Goal: Task Accomplishment & Management: Use online tool/utility

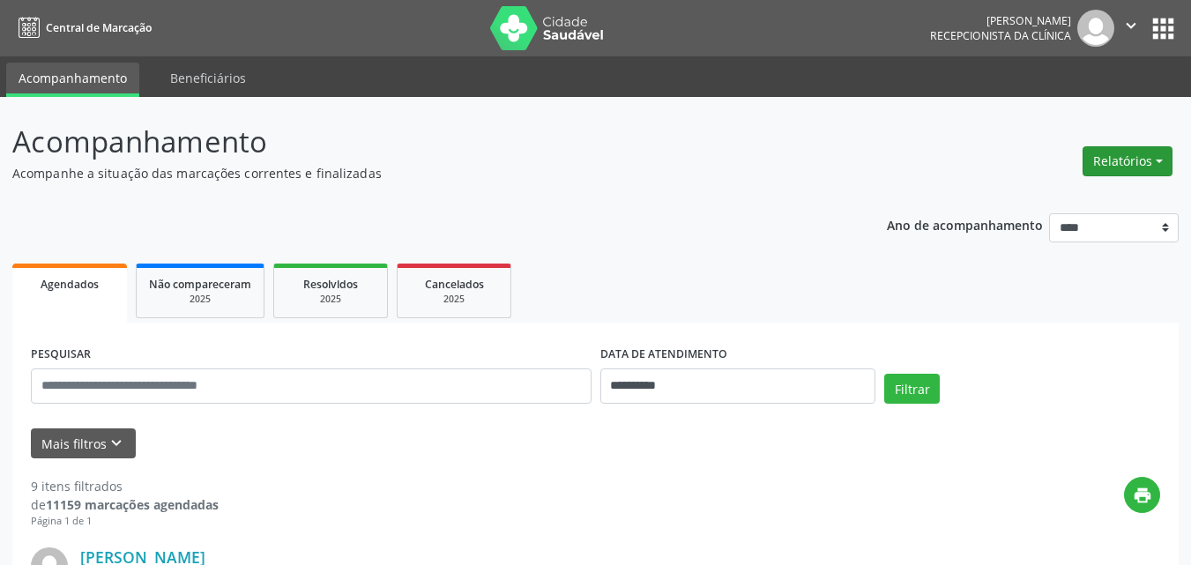
click at [1149, 155] on button "Relatórios" at bounding box center [1127, 161] width 90 height 30
click at [1032, 212] on link "Procedimentos realizados" at bounding box center [1079, 224] width 190 height 25
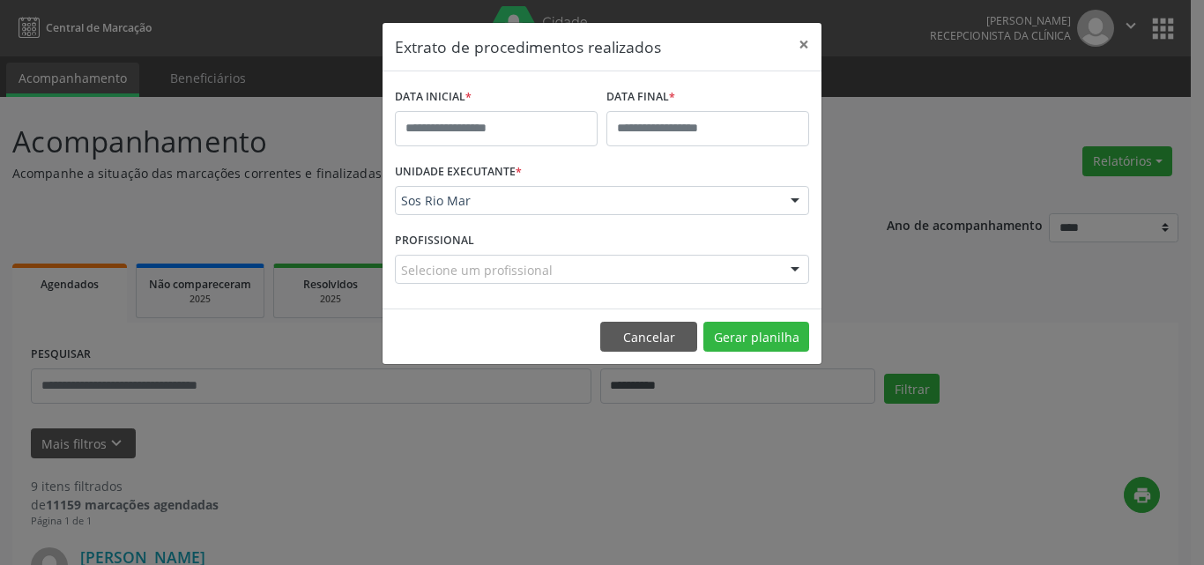
click at [1120, 175] on div "Extrato de procedimentos realizados × DATA INICIAL * DATA FINAL * UNIDADE EXECU…" at bounding box center [602, 282] width 1204 height 565
click at [1130, 161] on div "Extrato de procedimentos realizados × DATA INICIAL * DATA FINAL * UNIDADE EXECU…" at bounding box center [602, 282] width 1204 height 565
click at [801, 40] on button "×" at bounding box center [803, 44] width 35 height 43
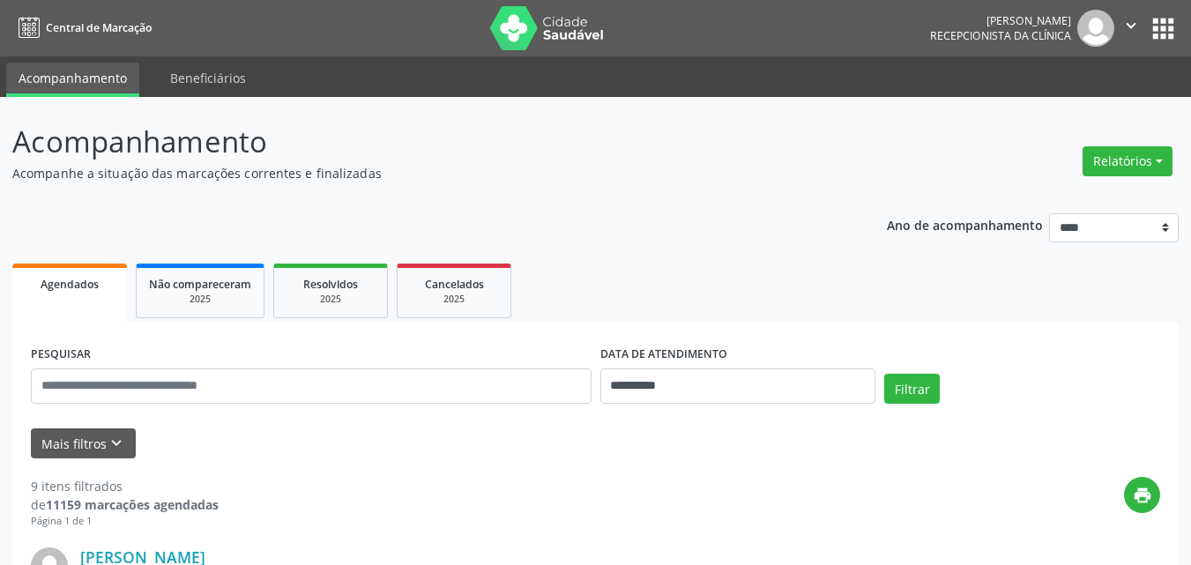
click at [1078, 168] on div "Relatórios Agendamentos Procedimentos realizados" at bounding box center [1127, 161] width 102 height 42
click at [1117, 150] on button "Relatórios" at bounding box center [1127, 161] width 90 height 30
click at [1042, 192] on link "Agendamentos" at bounding box center [1079, 199] width 190 height 25
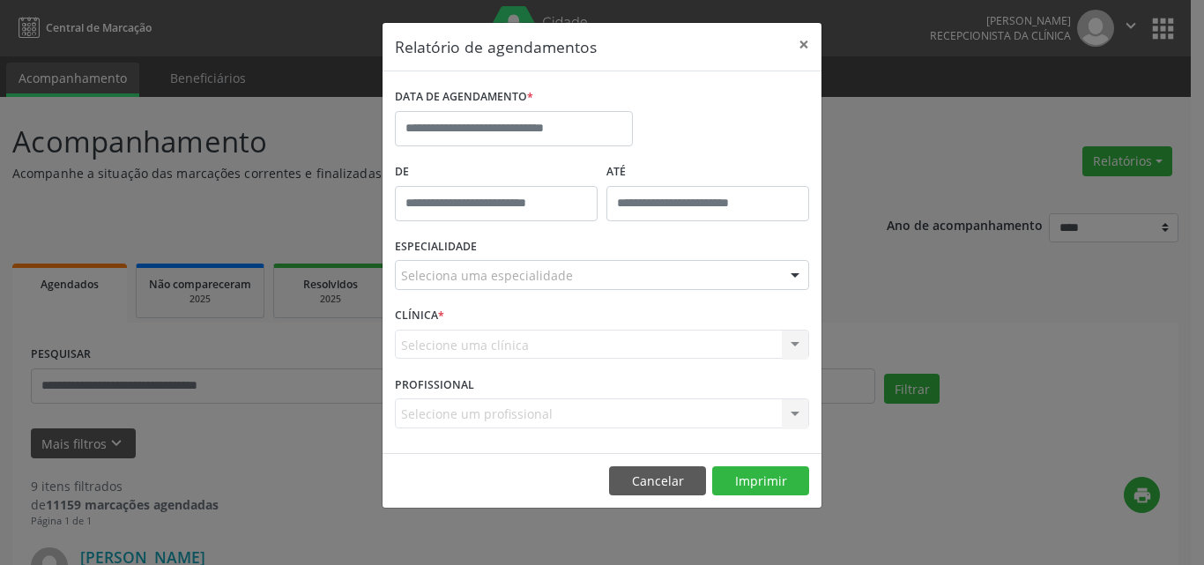
click at [659, 364] on div "CLÍNICA * Selecione uma clínica Nenhum resultado encontrado para: " " Não há ne…" at bounding box center [602, 336] width 423 height 69
click at [480, 117] on input "text" at bounding box center [514, 128] width 238 height 35
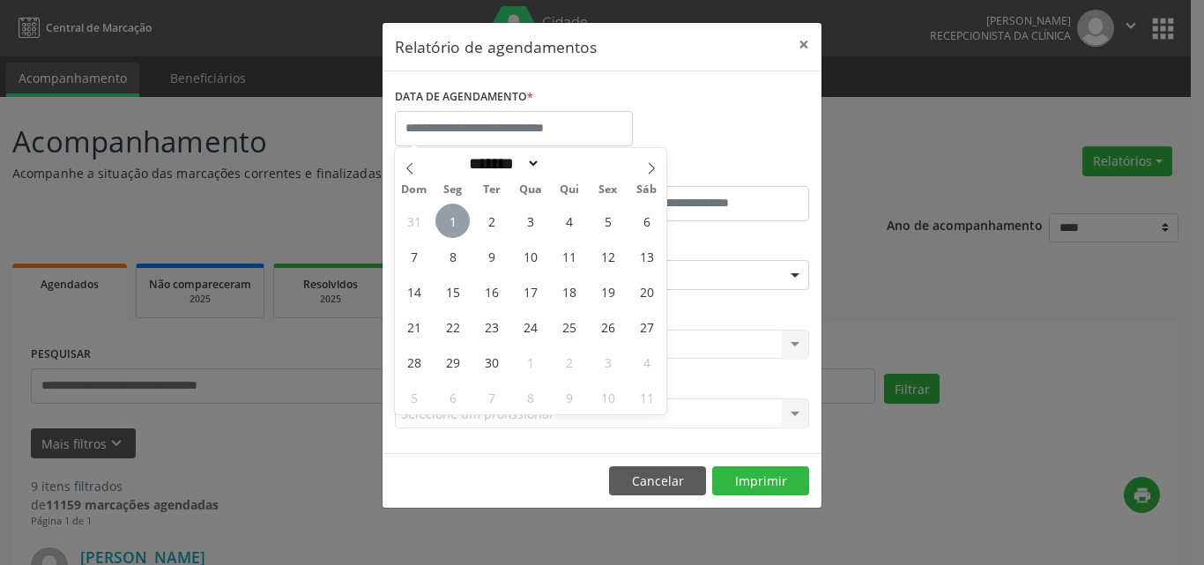
click at [451, 213] on span "1" at bounding box center [452, 221] width 34 height 34
type input "**********"
click at [488, 216] on span "2" at bounding box center [491, 221] width 34 height 34
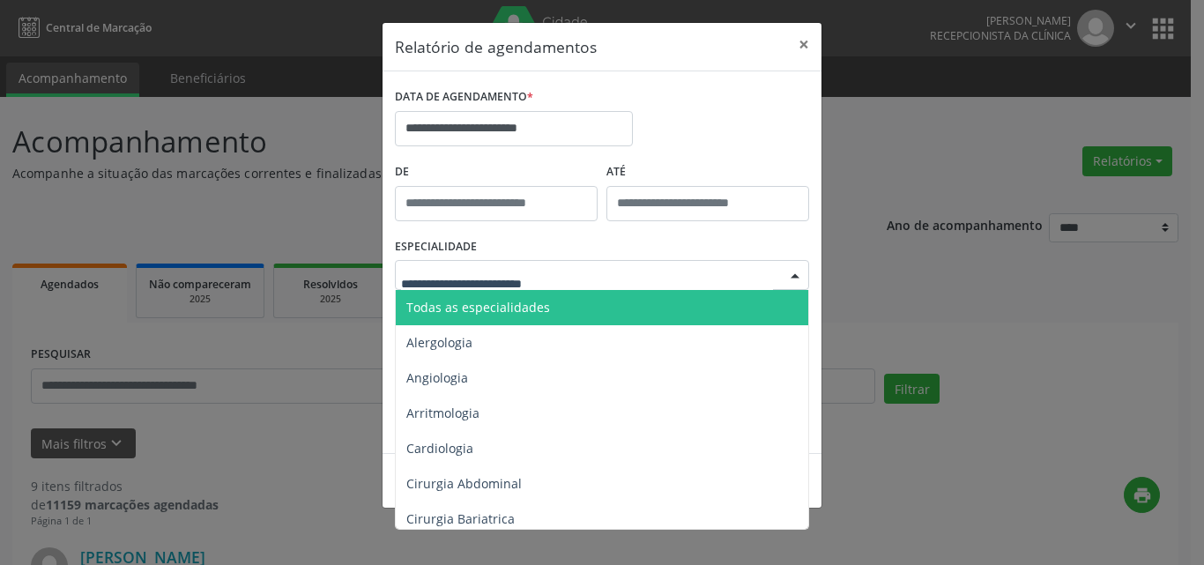
click at [591, 296] on span "Todas as especialidades" at bounding box center [603, 307] width 415 height 35
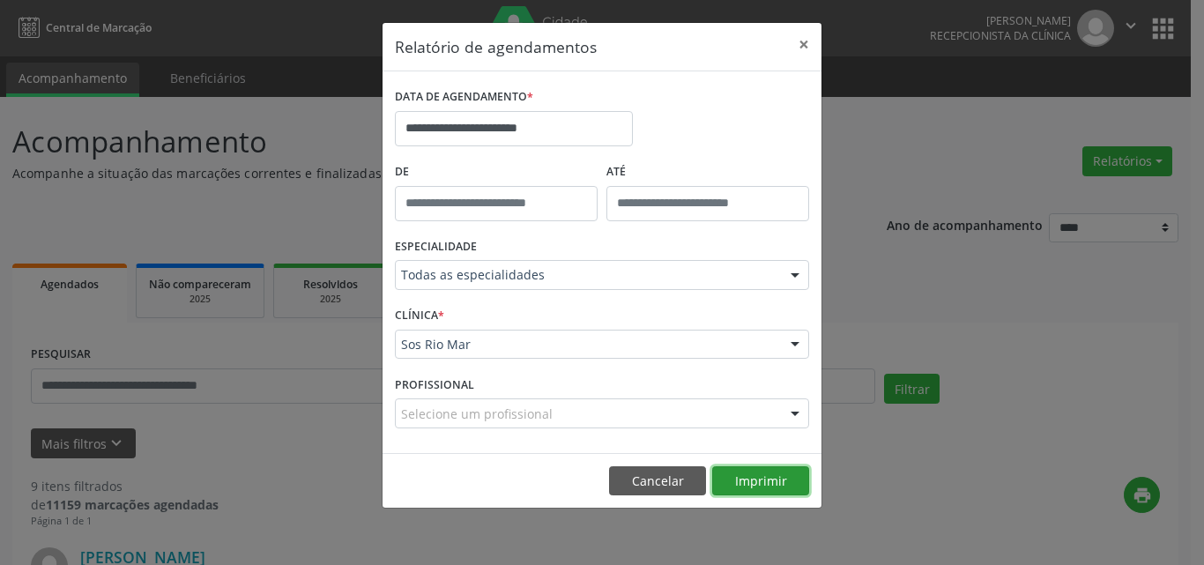
click at [790, 492] on button "Imprimir" at bounding box center [760, 481] width 97 height 30
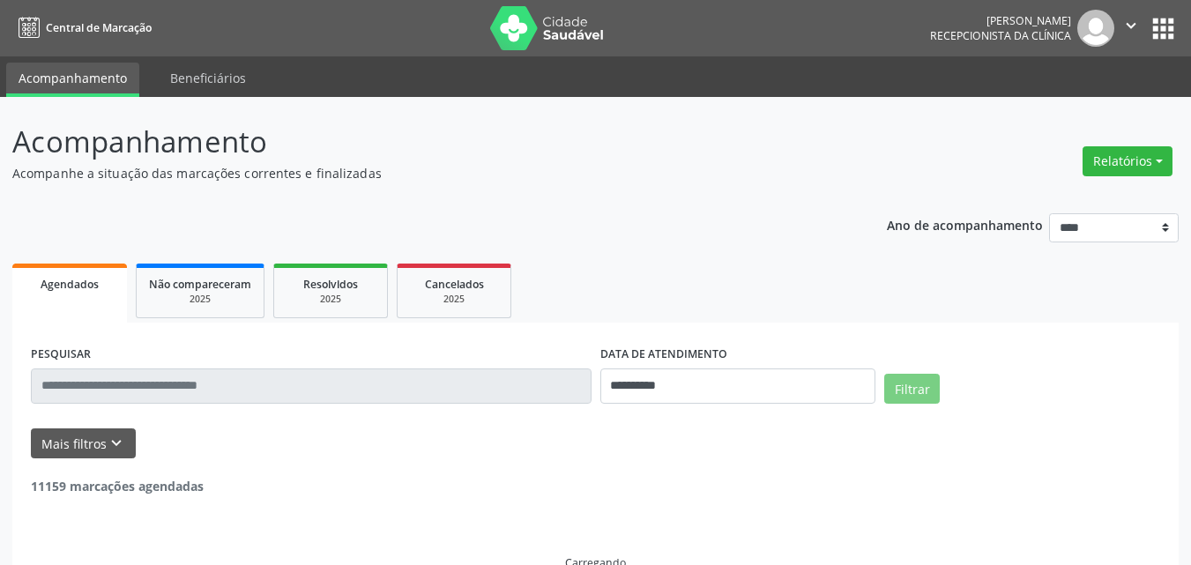
click at [1166, 180] on div "Relatórios Agendamentos Procedimentos realizados" at bounding box center [1127, 161] width 102 height 42
click at [1147, 165] on button "Relatórios" at bounding box center [1127, 161] width 90 height 30
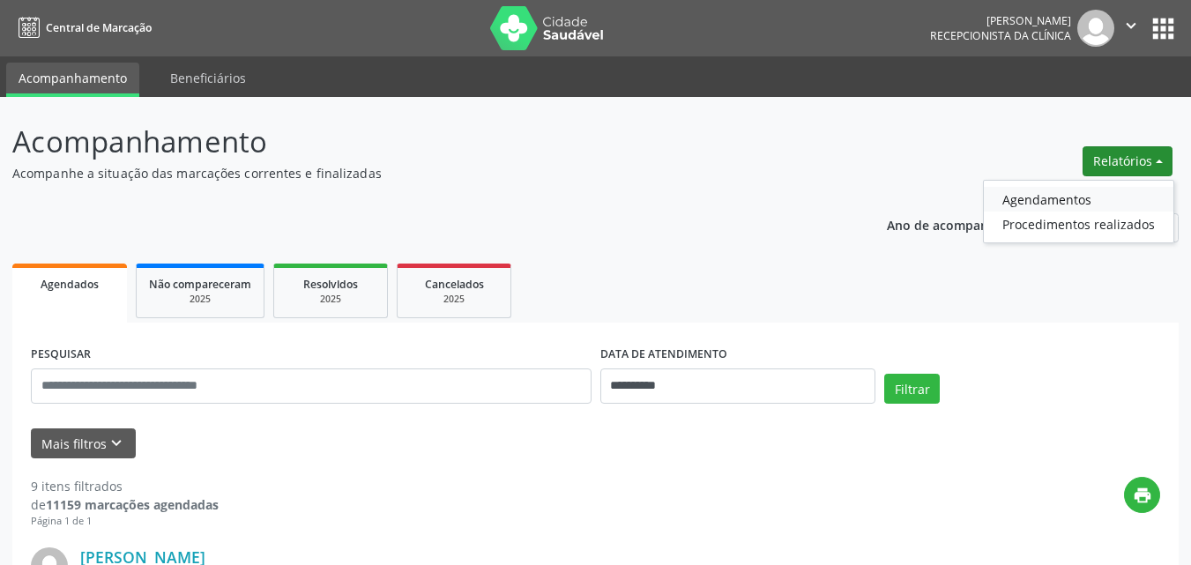
click at [1041, 205] on link "Agendamentos" at bounding box center [1079, 199] width 190 height 25
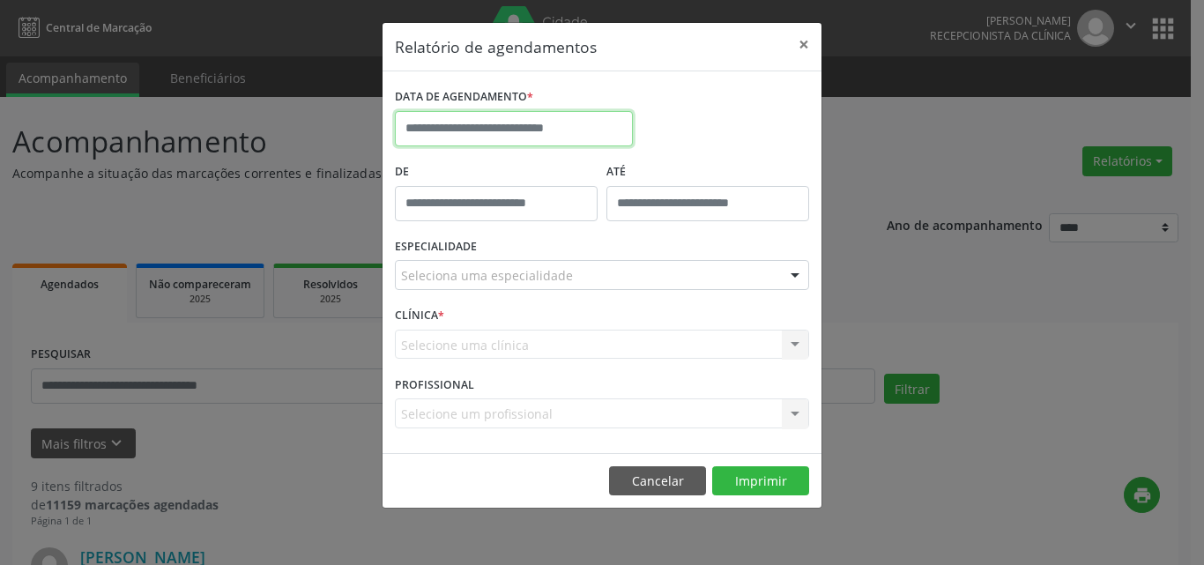
click at [521, 115] on input "text" at bounding box center [514, 128] width 238 height 35
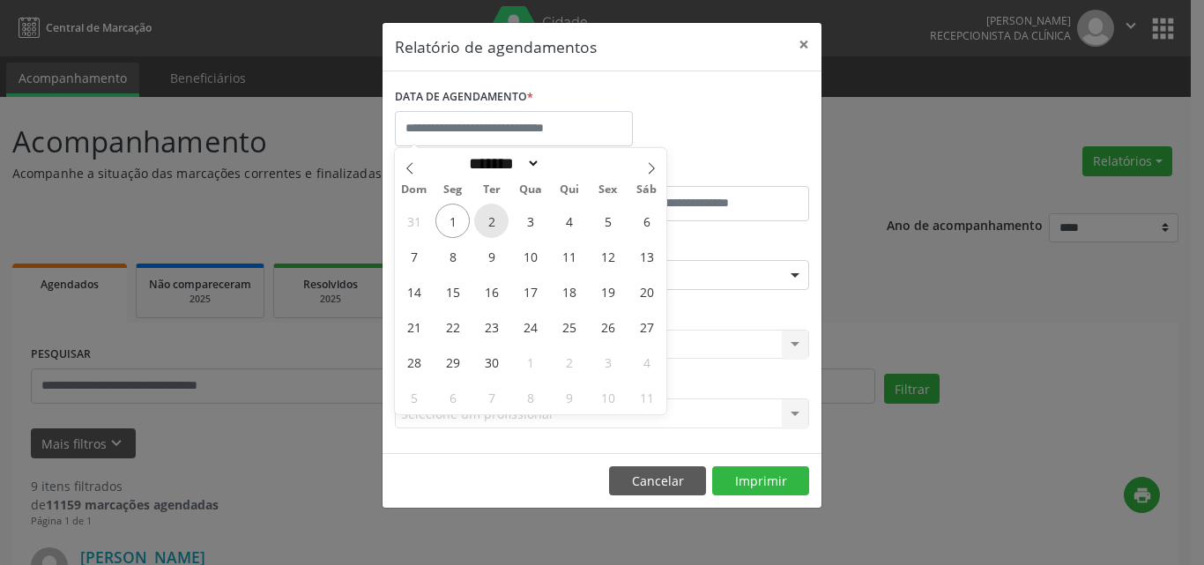
click at [493, 226] on span "2" at bounding box center [491, 221] width 34 height 34
type input "**********"
click at [517, 226] on span "3" at bounding box center [530, 221] width 34 height 34
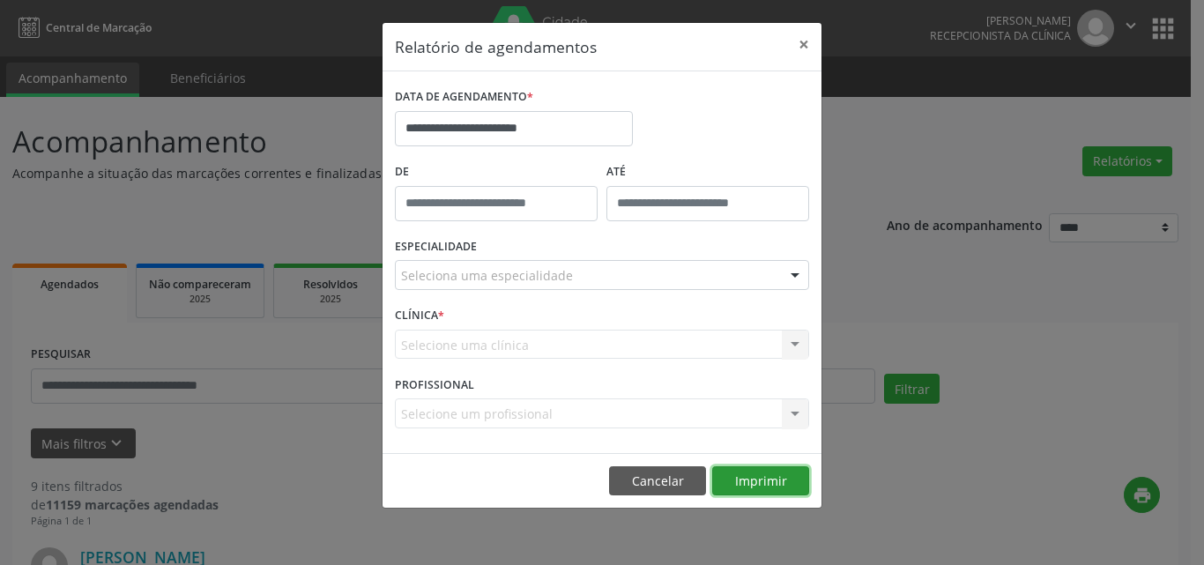
click at [763, 483] on button "Imprimir" at bounding box center [760, 481] width 97 height 30
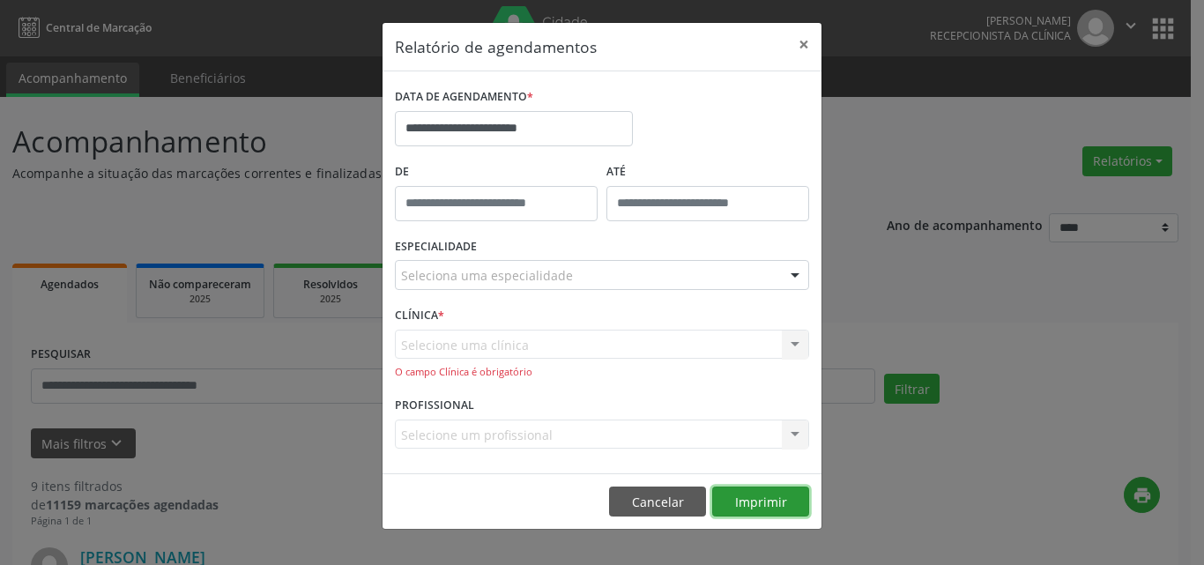
click at [796, 487] on button "Imprimir" at bounding box center [760, 502] width 97 height 30
drag, startPoint x: 540, startPoint y: 302, endPoint x: 554, endPoint y: 338, distance: 38.5
click at [541, 308] on div "CLÍNICA * Selecione uma clínica Nenhum resultado encontrado para: " " Não há ne…" at bounding box center [602, 347] width 423 height 90
click at [559, 357] on div "Selecione uma clínica Nenhum resultado encontrado para: " " Não há nenhuma opçã…" at bounding box center [602, 355] width 414 height 50
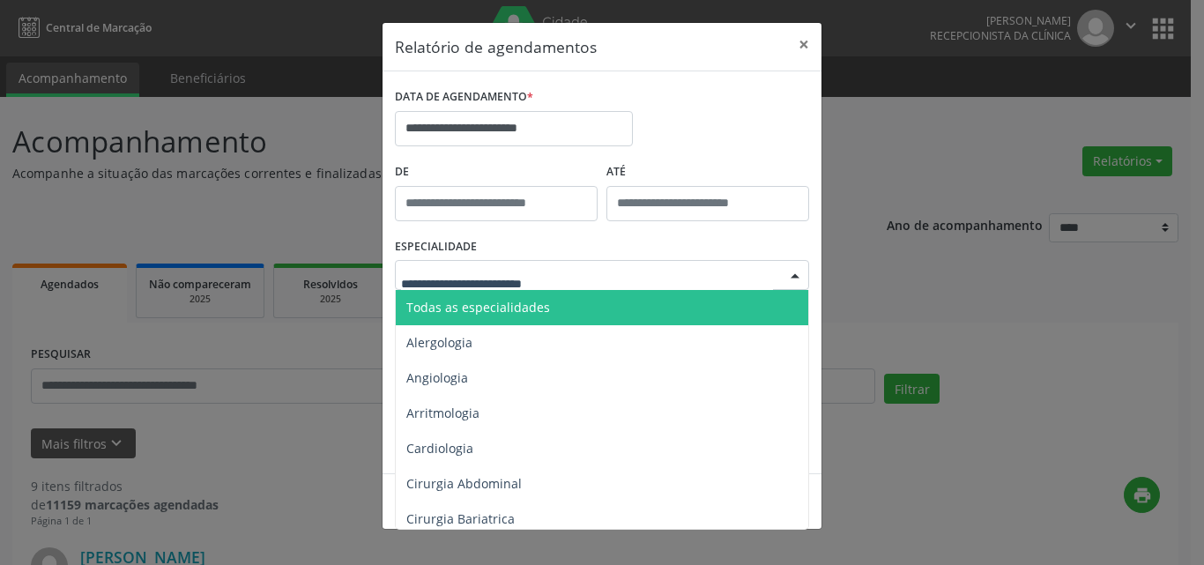
click at [558, 292] on span "Todas as especialidades" at bounding box center [603, 307] width 415 height 35
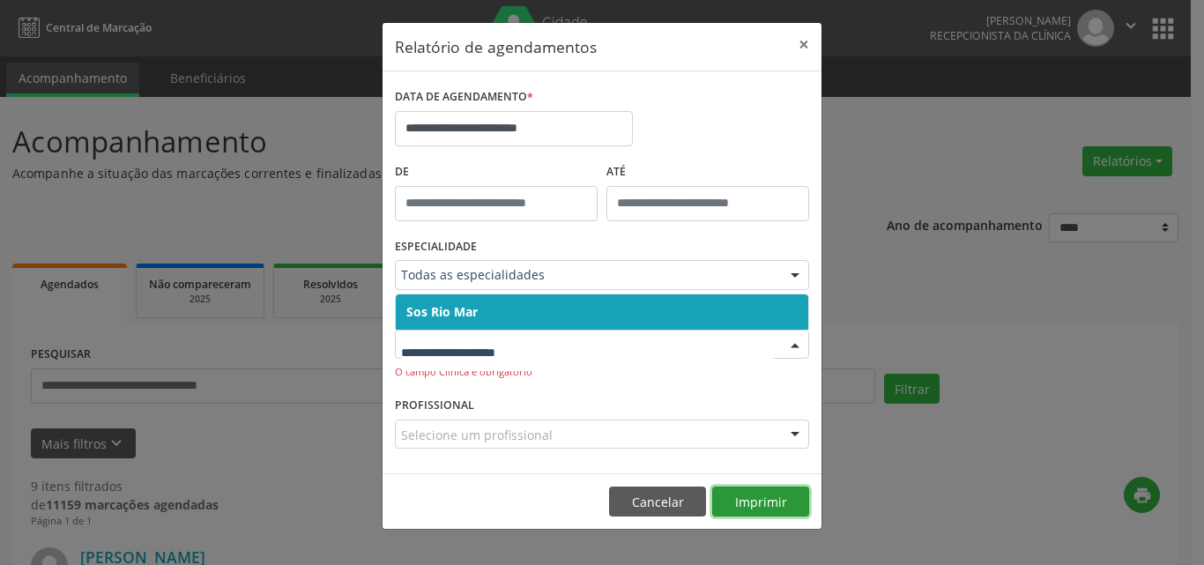
click at [785, 498] on button "Imprimir" at bounding box center [760, 502] width 97 height 30
